Goal: Task Accomplishment & Management: Use online tool/utility

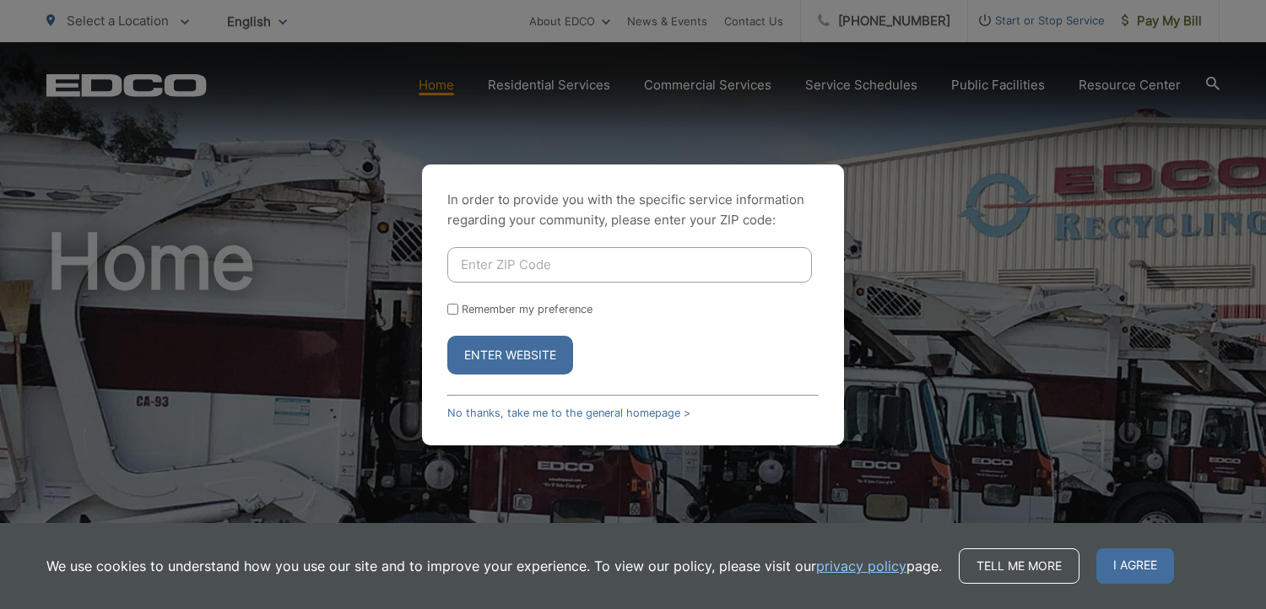
click at [482, 273] on input "Enter ZIP Code" at bounding box center [629, 264] width 365 height 35
type input "92102"
click at [447, 336] on button "Enter Website" at bounding box center [510, 355] width 126 height 39
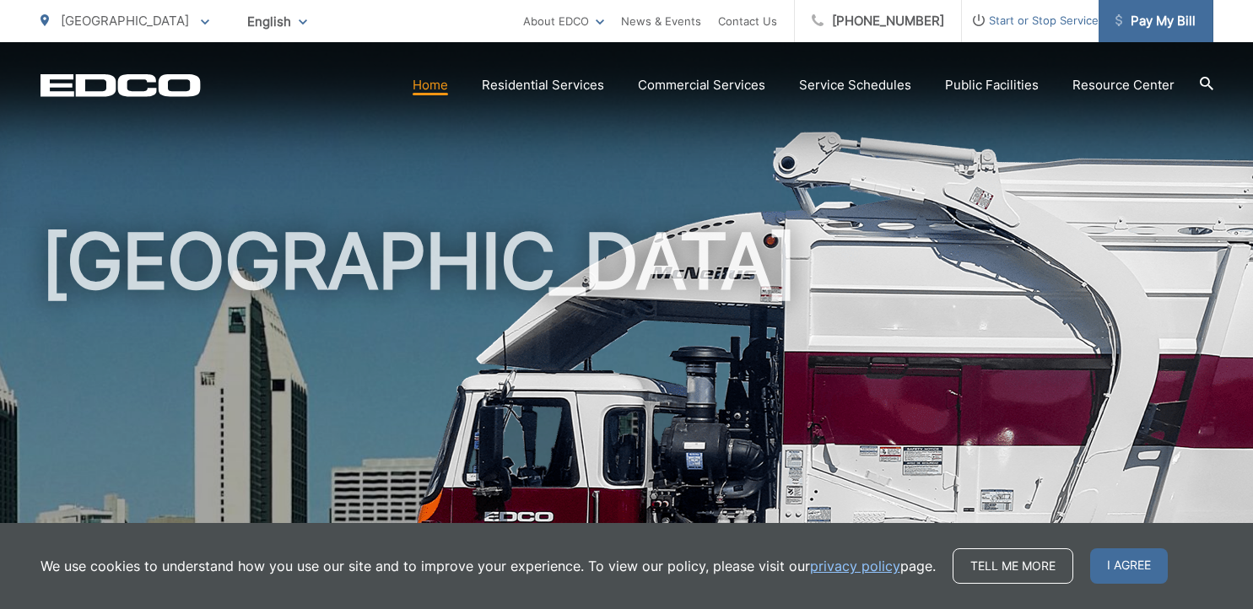
click at [1153, 28] on span "Pay My Bill" at bounding box center [1156, 21] width 80 height 20
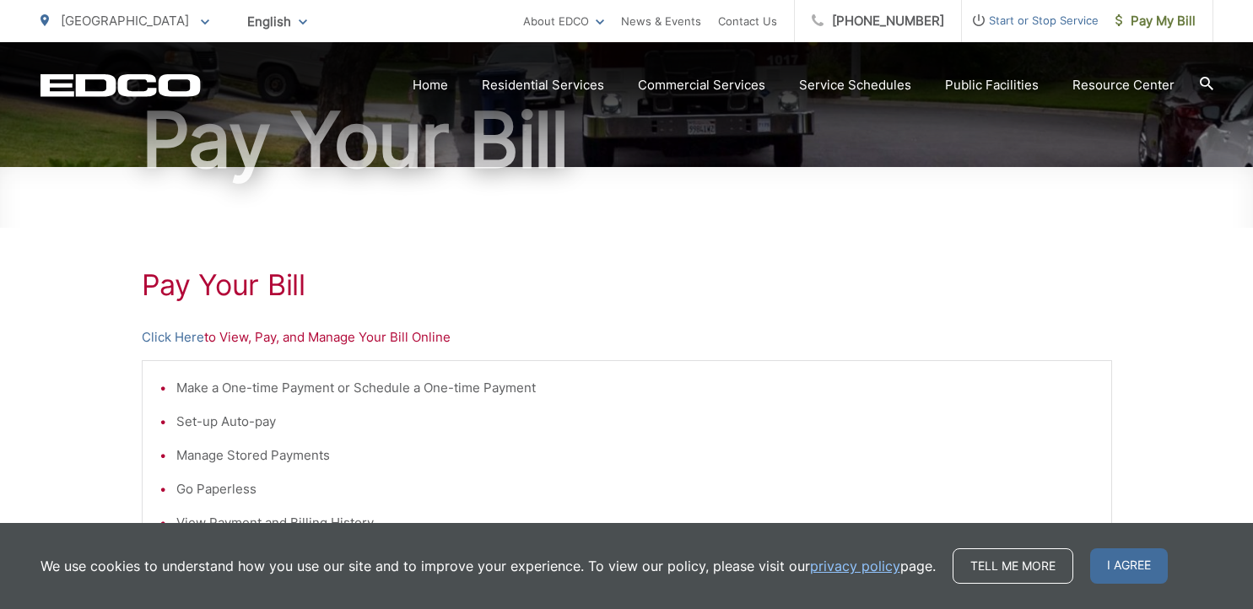
scroll to position [172, 0]
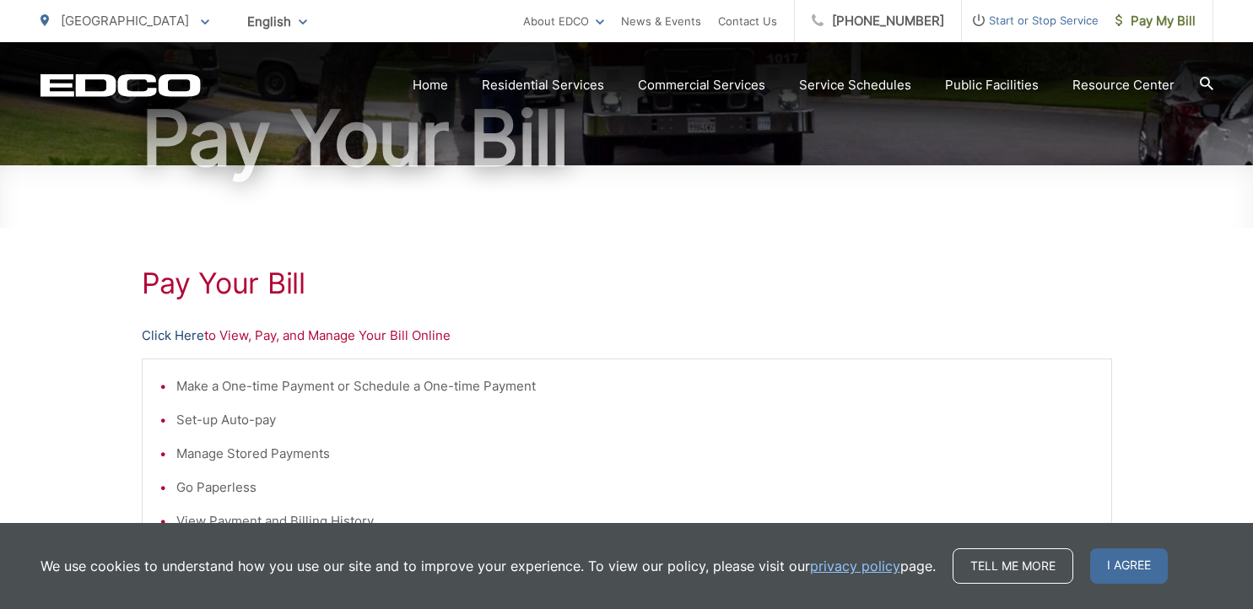
click at [166, 336] on link "Click Here" at bounding box center [173, 336] width 62 height 20
